Goal: Information Seeking & Learning: Learn about a topic

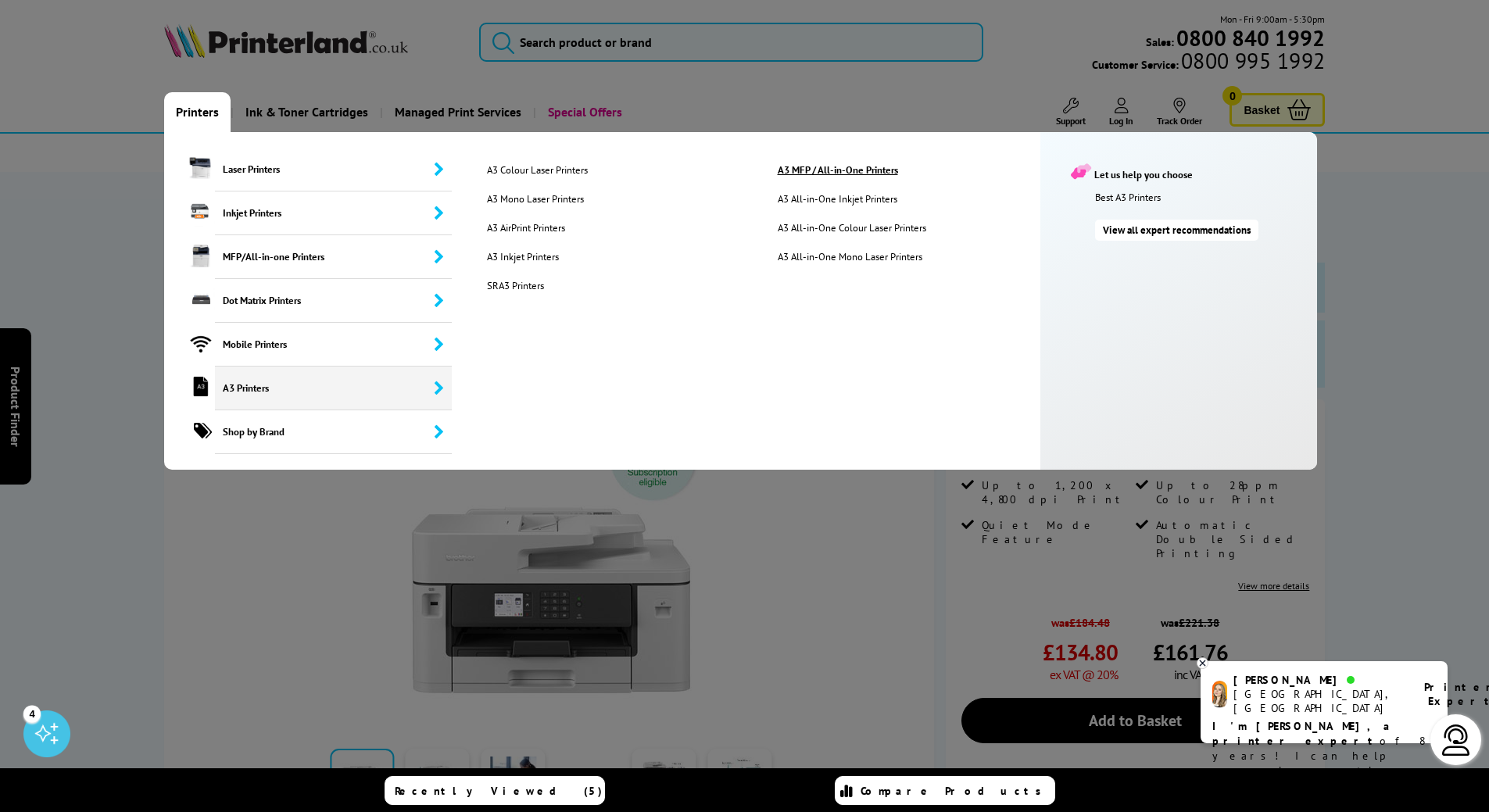
click at [810, 166] on link "A3 MFP / All-in-One Printers" at bounding box center [910, 169] width 289 height 13
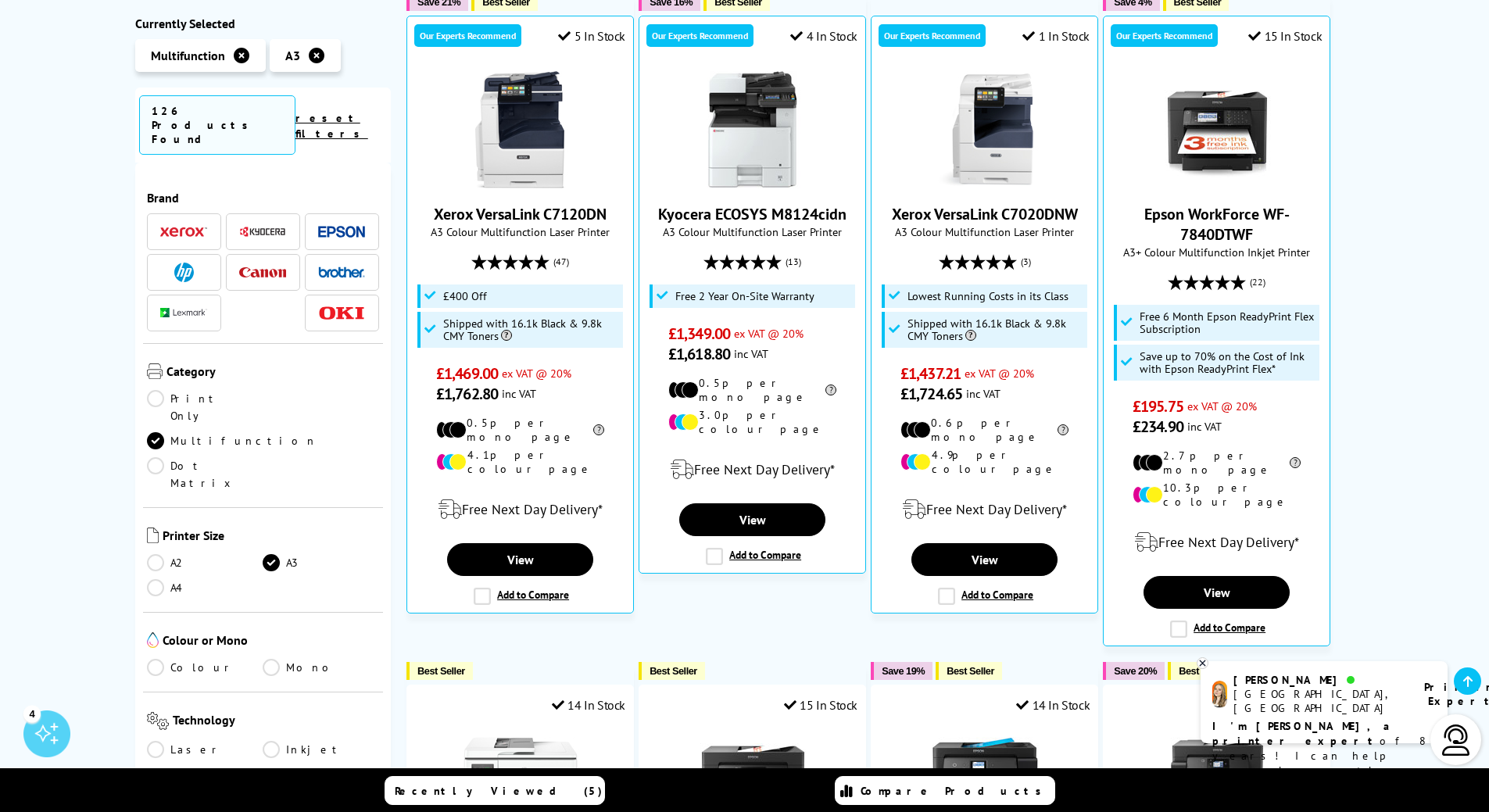
scroll to position [443, 0]
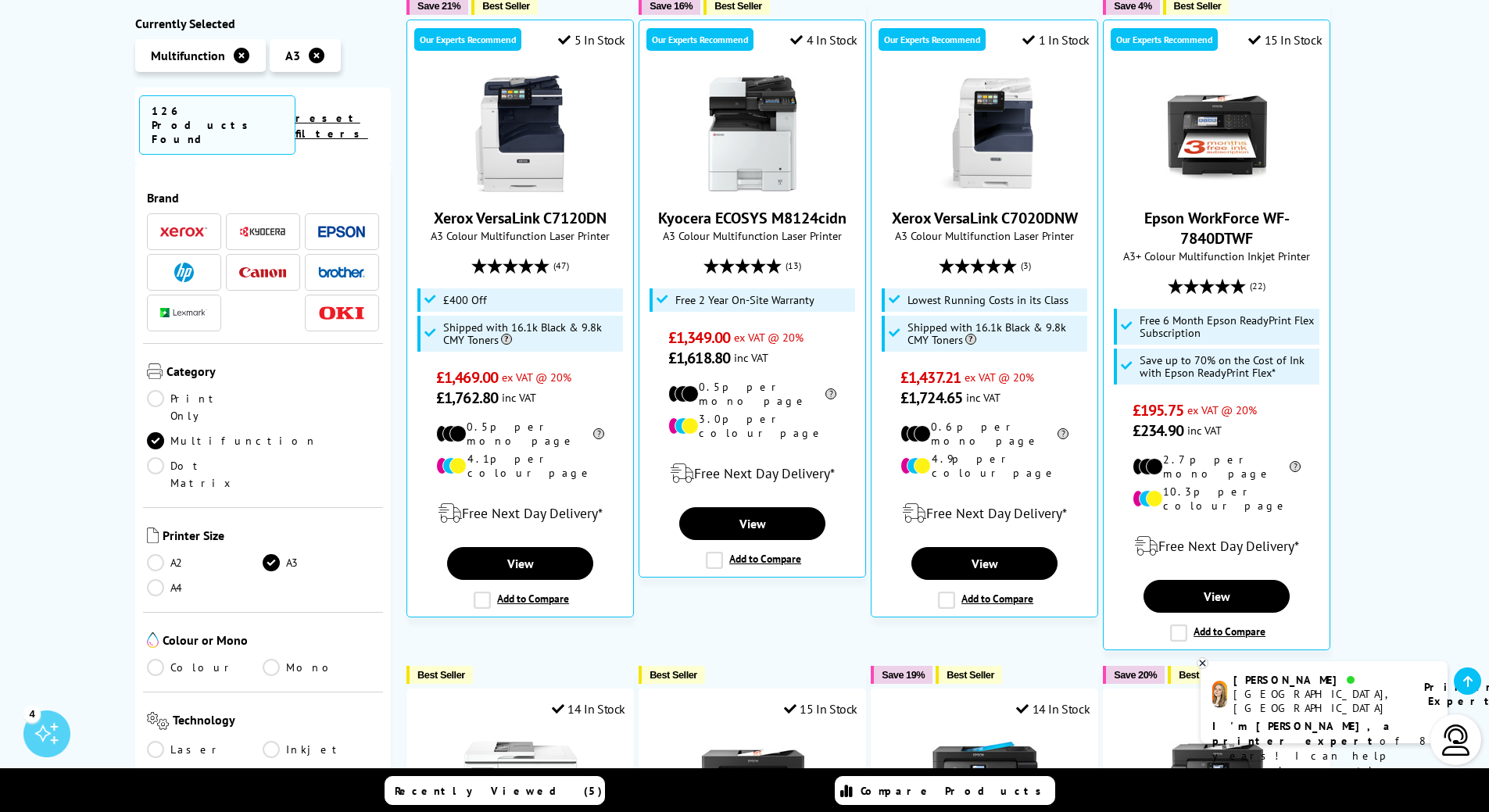
click at [337, 226] on img at bounding box center [341, 231] width 47 height 12
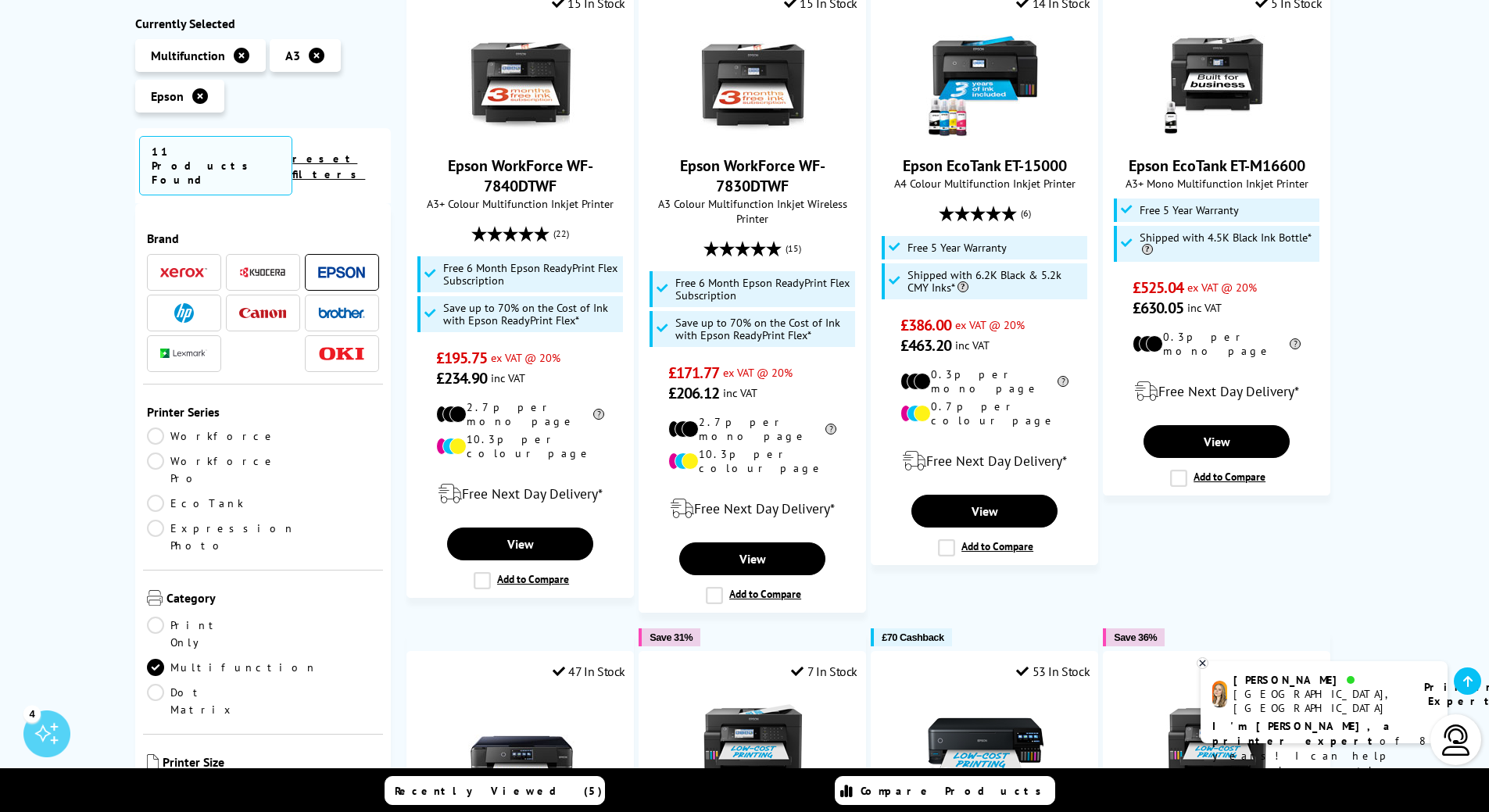
click at [335, 304] on span at bounding box center [341, 313] width 47 height 20
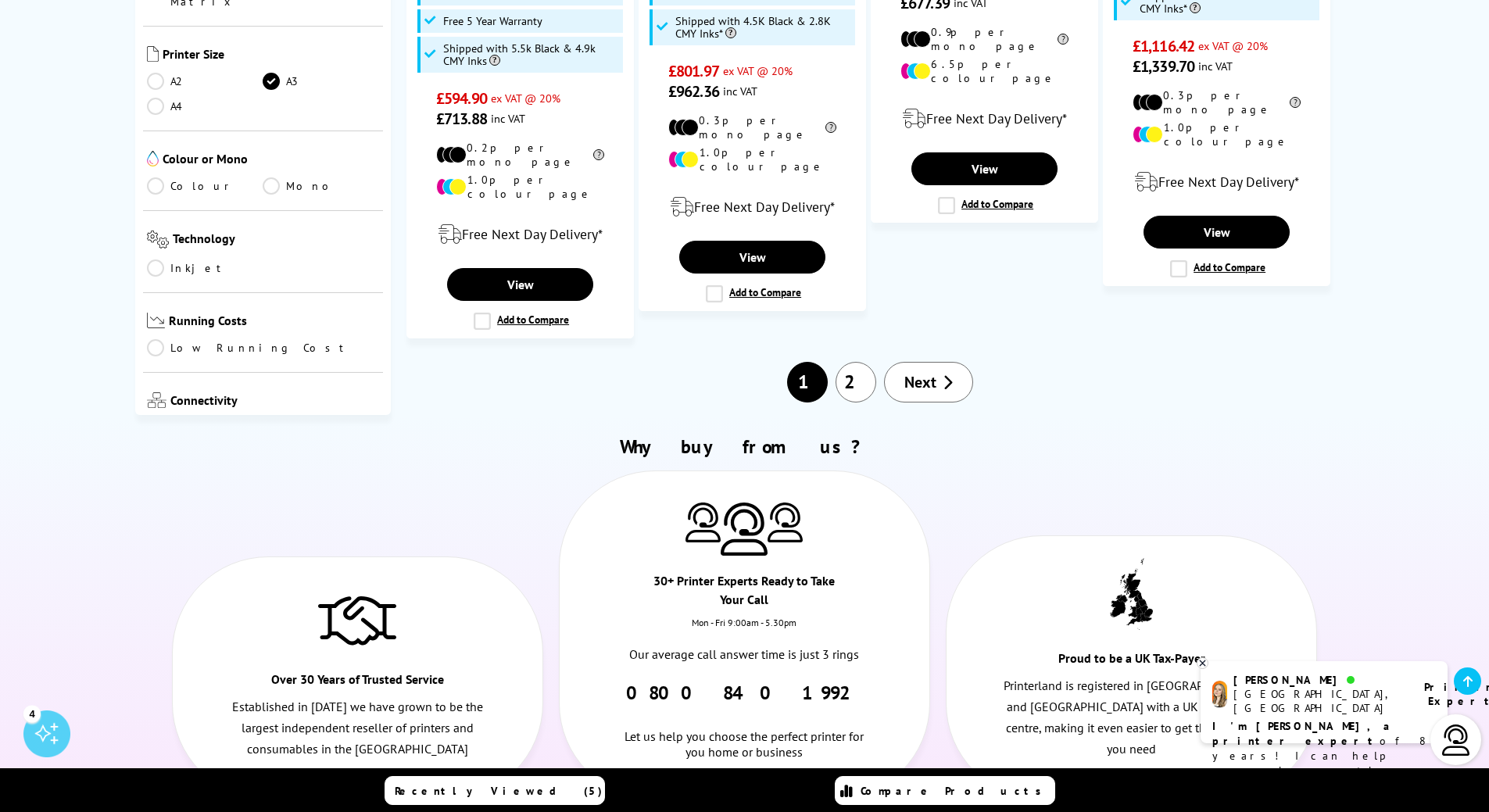
scroll to position [1898, 0]
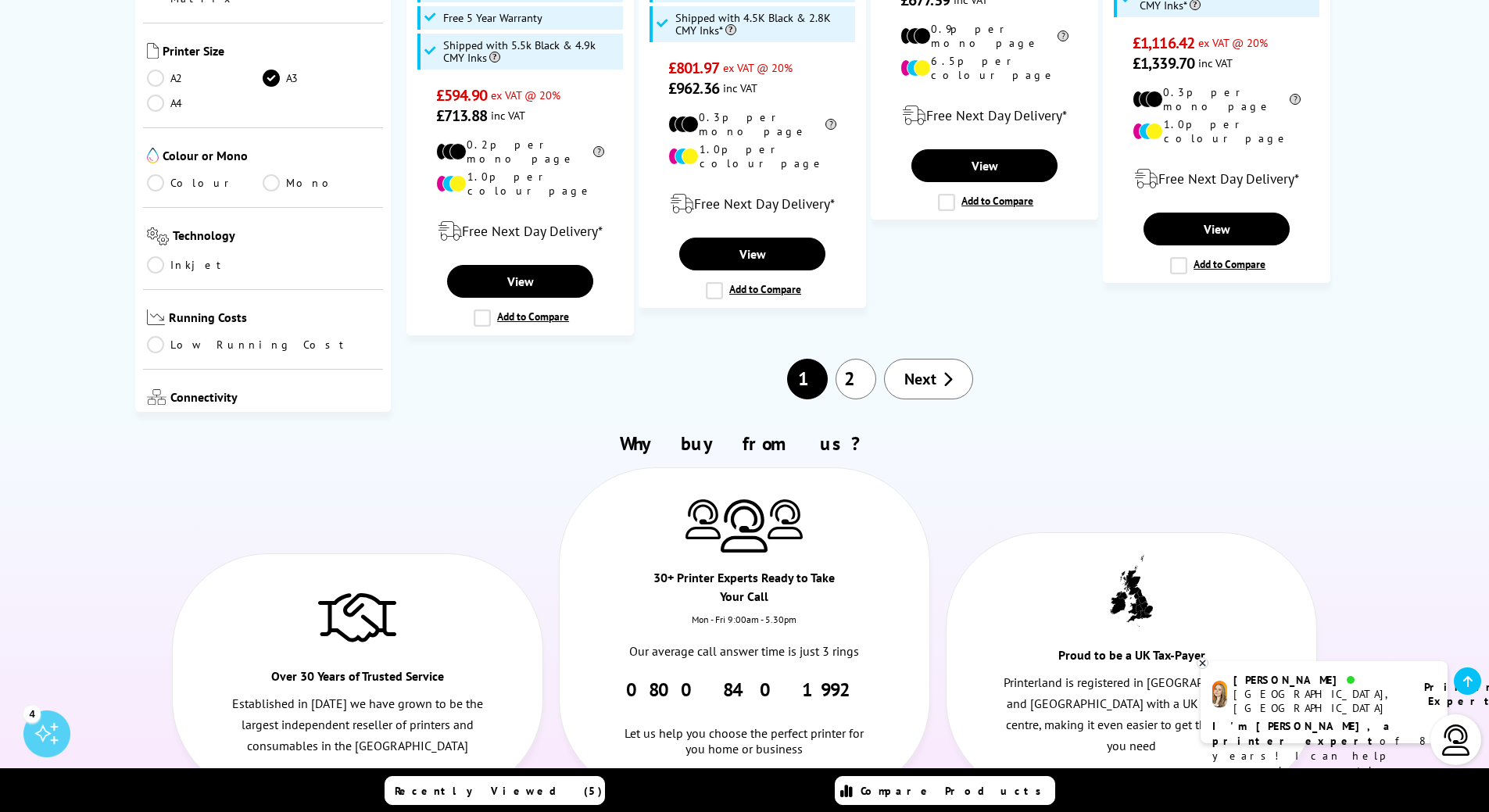
click at [853, 359] on link "2" at bounding box center [856, 379] width 41 height 41
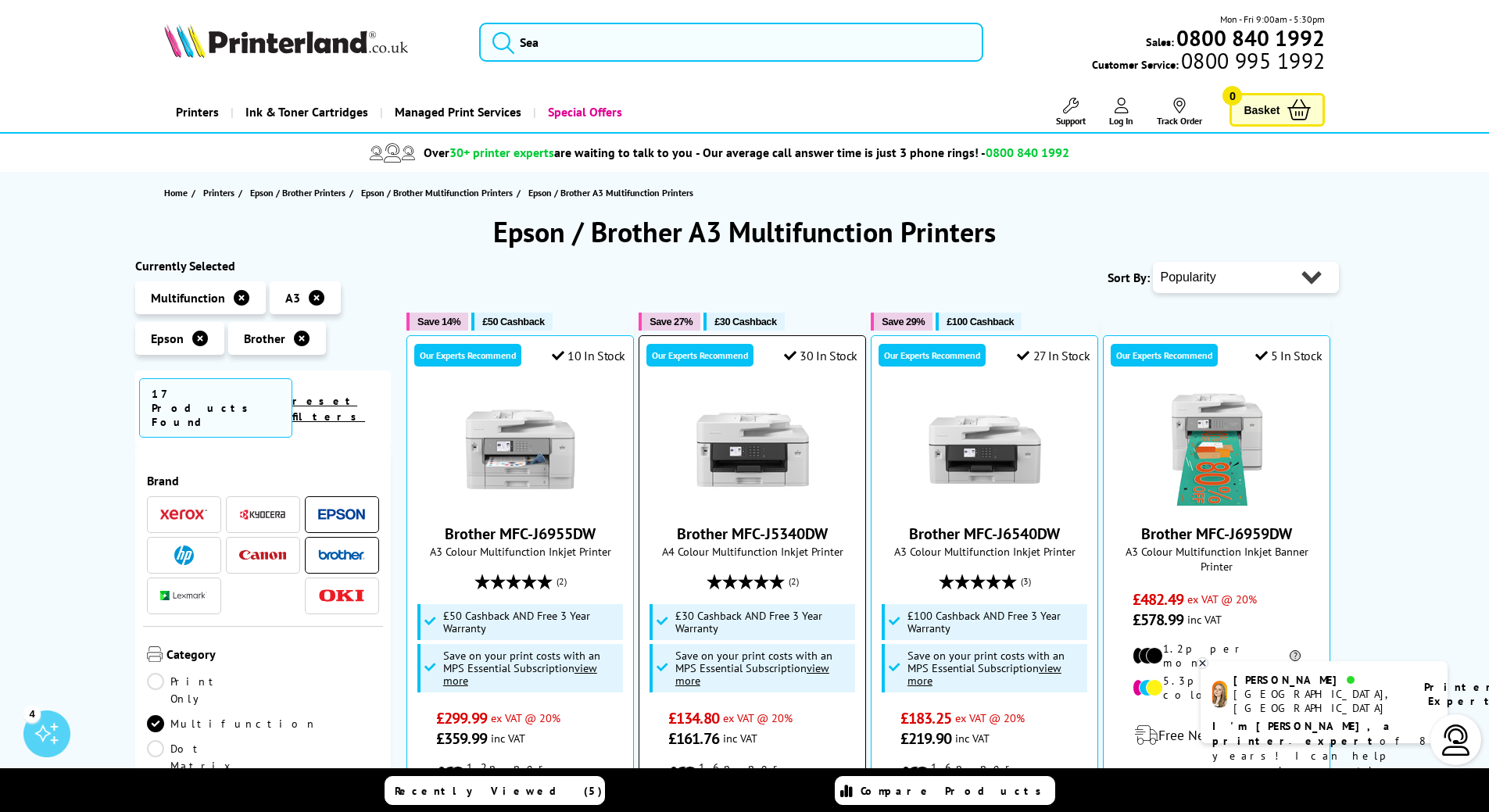
click at [778, 531] on link "Brother MFC-J5340DW" at bounding box center [752, 533] width 151 height 20
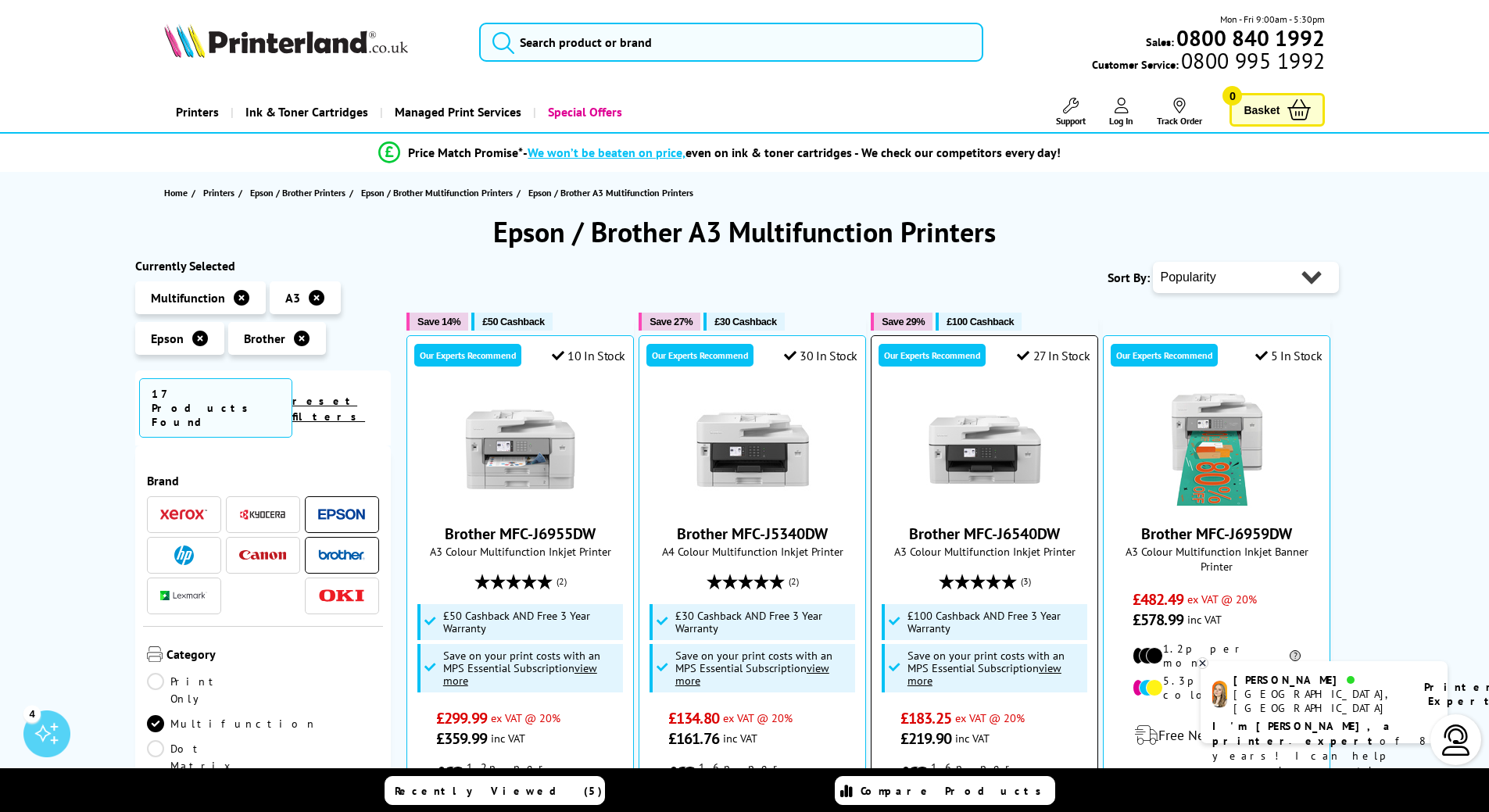
click at [1033, 470] on img at bounding box center [985, 450] width 118 height 118
